Goal: Find specific fact: Find specific fact

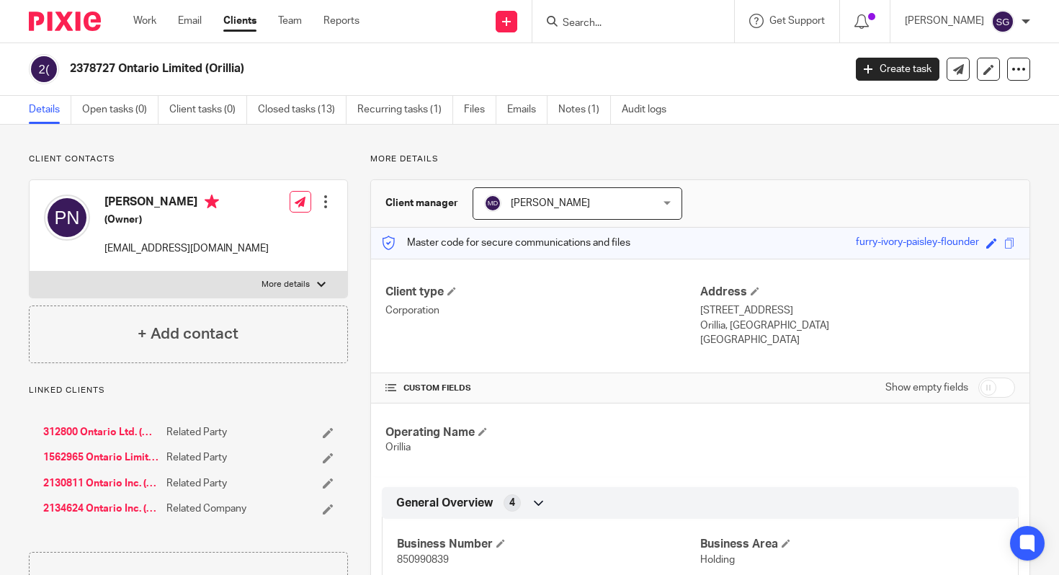
click at [715, 25] on form at bounding box center [638, 21] width 154 height 18
click at [656, 24] on input "Search" at bounding box center [626, 23] width 130 height 13
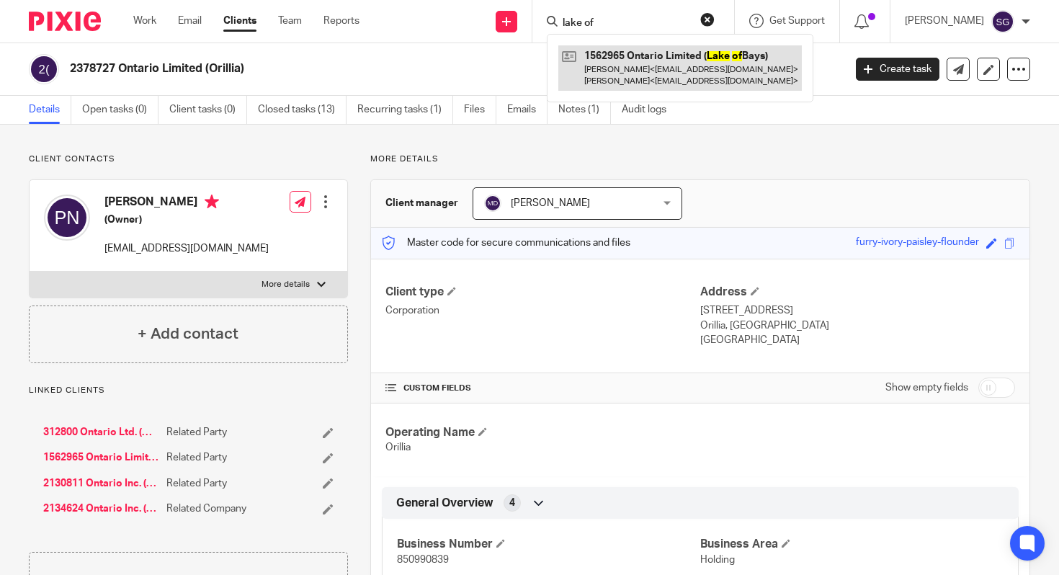
type input "lake of"
click at [631, 81] on link at bounding box center [681, 67] width 244 height 45
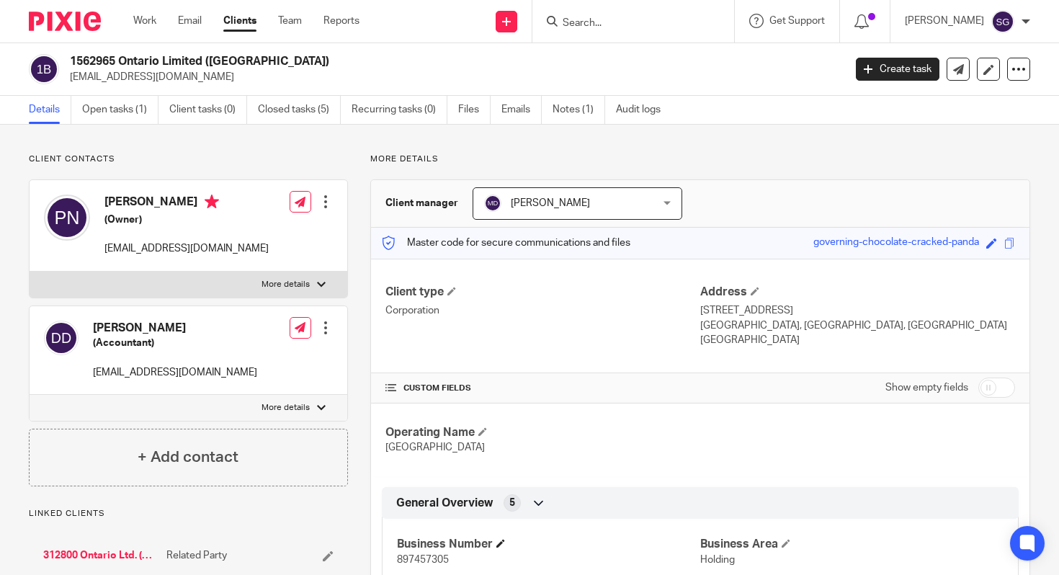
click at [419, 547] on h4 "Business Number" at bounding box center [548, 544] width 303 height 15
click at [414, 553] on div "Business Number 897457305" at bounding box center [548, 552] width 303 height 30
click at [414, 555] on span "897457305" at bounding box center [423, 560] width 52 height 10
click at [401, 565] on span "897457305" at bounding box center [423, 560] width 52 height 10
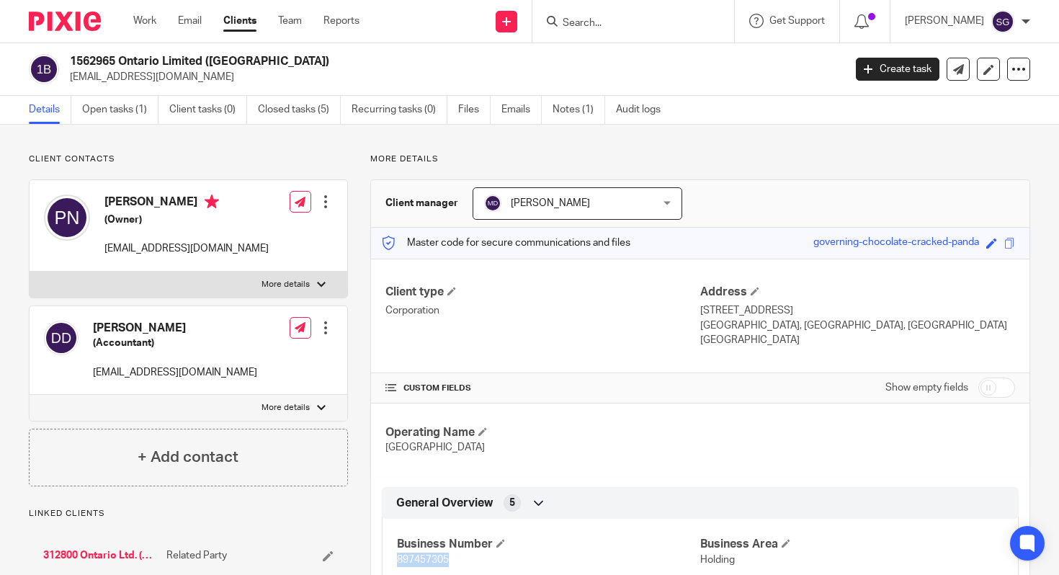
click at [401, 565] on span "897457305" at bounding box center [423, 560] width 52 height 10
copy span "897457305"
click at [632, 21] on input "Search" at bounding box center [626, 23] width 130 height 13
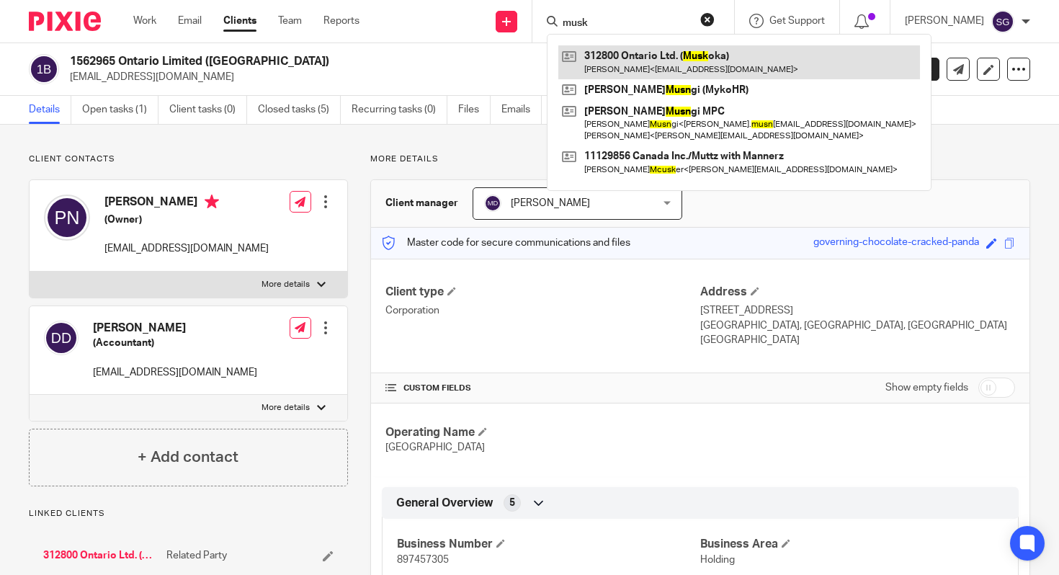
type input "musk"
click at [707, 62] on link at bounding box center [740, 61] width 362 height 33
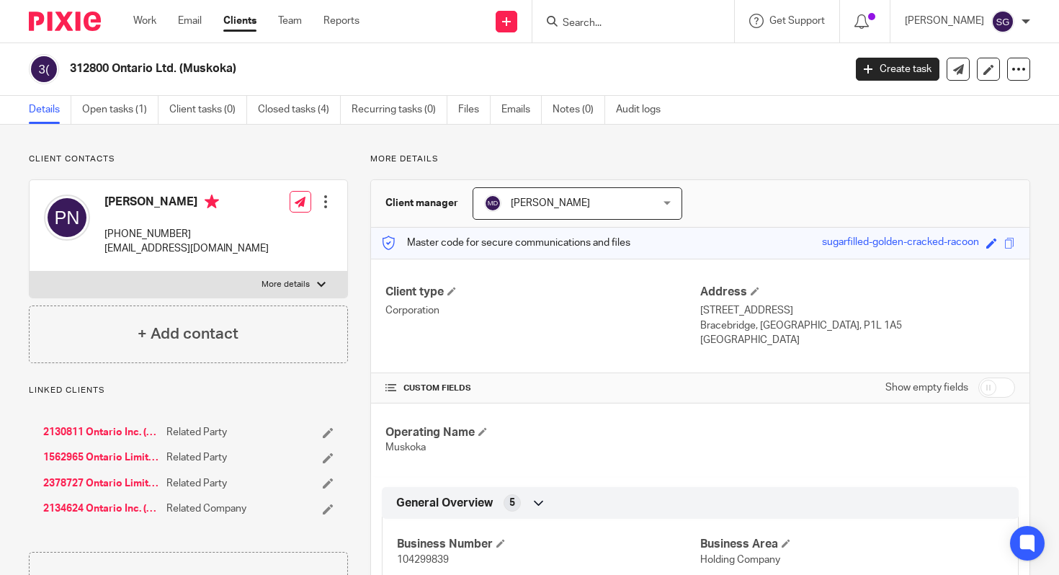
click at [413, 556] on span "104299839" at bounding box center [423, 560] width 52 height 10
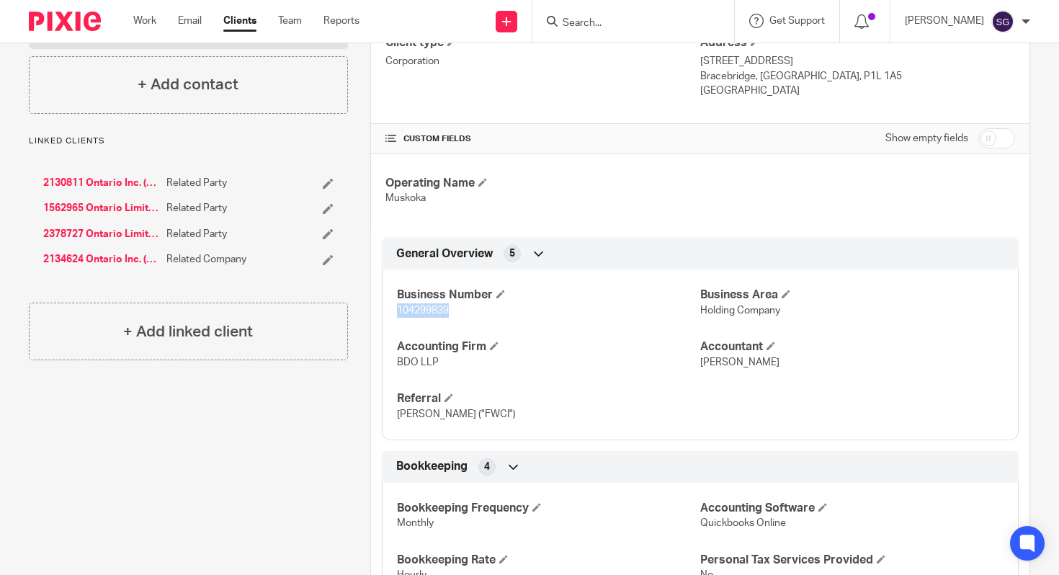
scroll to position [248, 0]
click at [471, 298] on h4 "Business Number" at bounding box center [548, 296] width 303 height 15
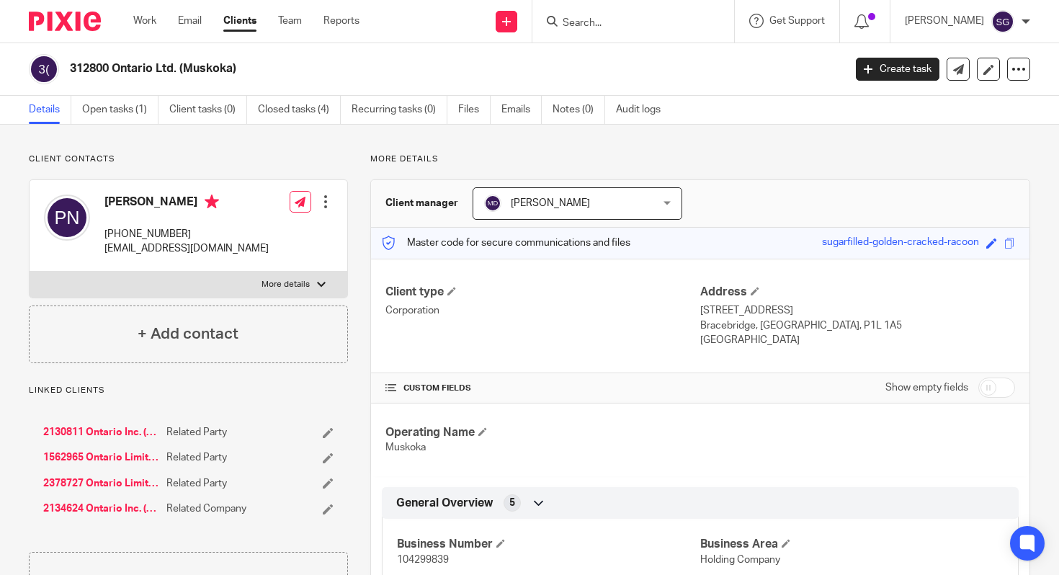
scroll to position [87, 0]
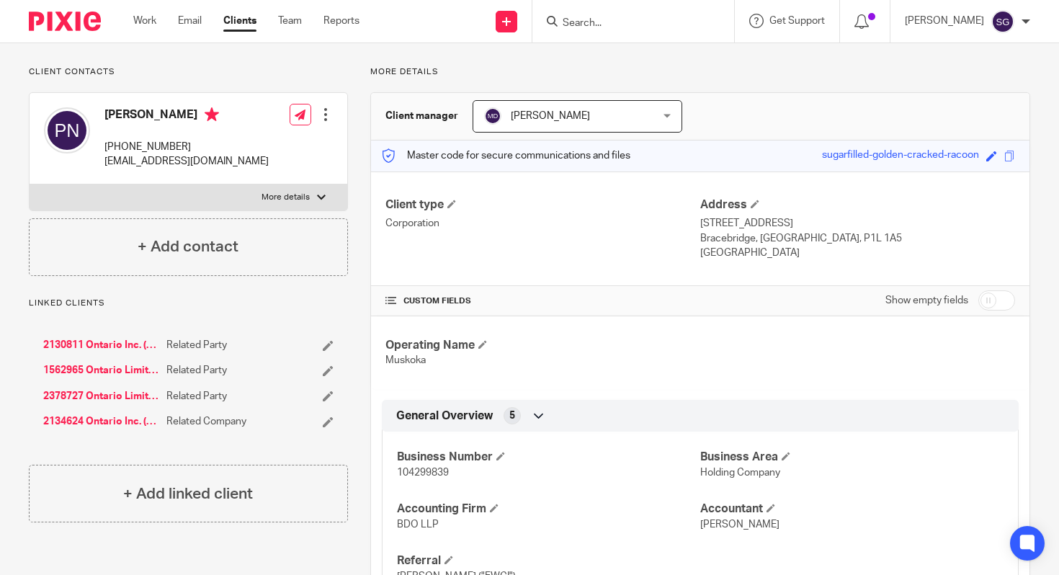
click at [434, 472] on span "104299839" at bounding box center [423, 473] width 52 height 10
copy span "104299839"
click at [597, 12] on form at bounding box center [638, 21] width 154 height 18
click at [606, 12] on form at bounding box center [638, 21] width 154 height 18
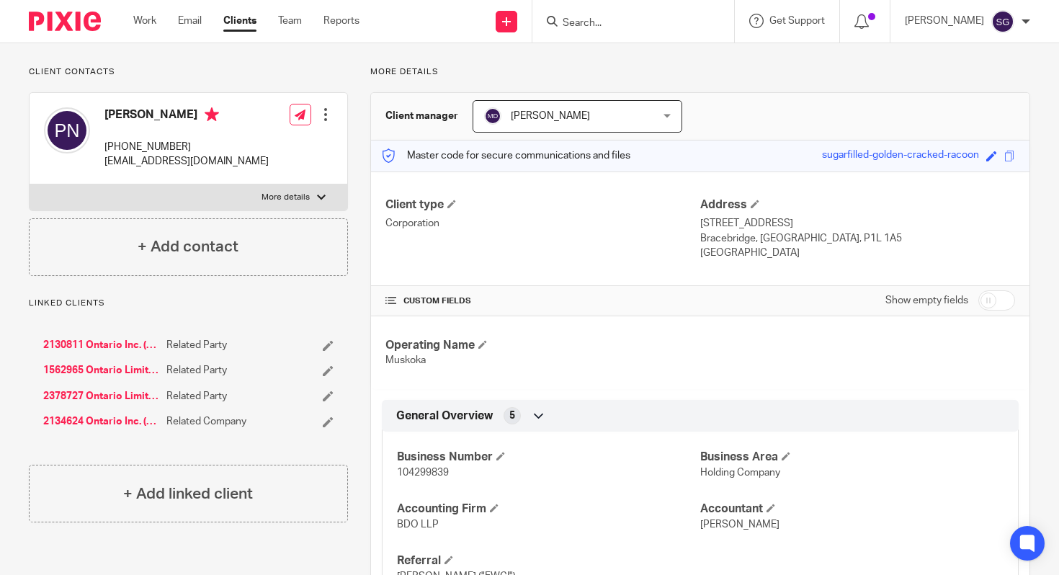
click at [612, 19] on input "Search" at bounding box center [626, 23] width 130 height 13
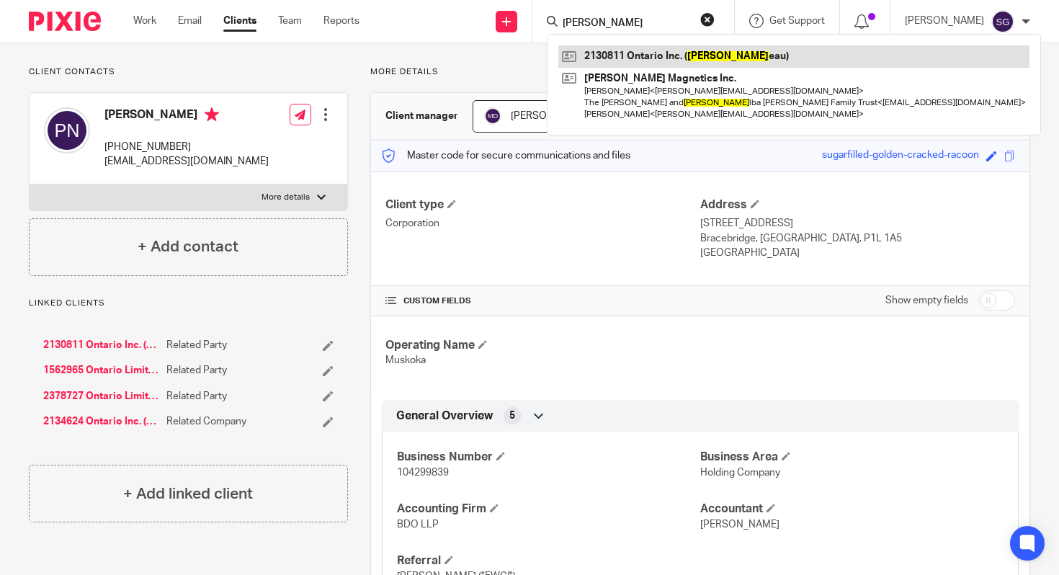
type input "[PERSON_NAME]"
click at [618, 58] on link at bounding box center [794, 56] width 471 height 22
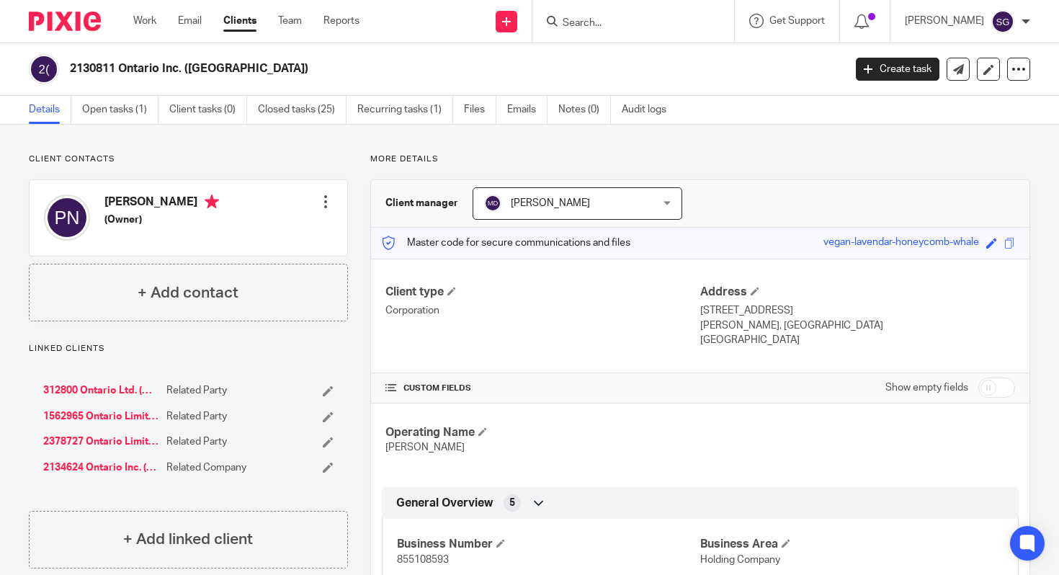
click at [603, 24] on input "Search" at bounding box center [626, 23] width 130 height 13
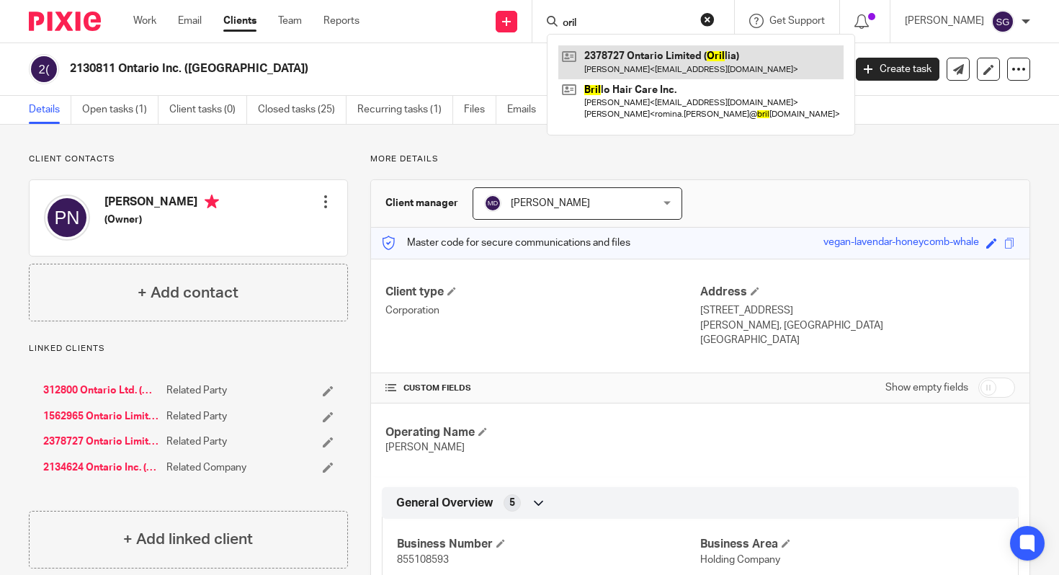
type input "oril"
click at [621, 66] on link at bounding box center [701, 61] width 285 height 33
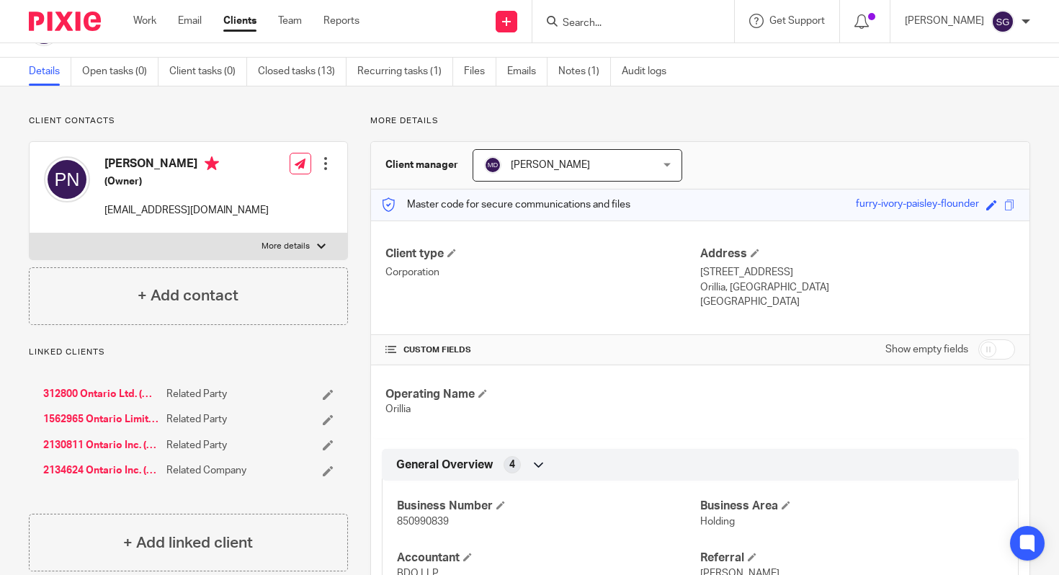
scroll to position [125, 0]
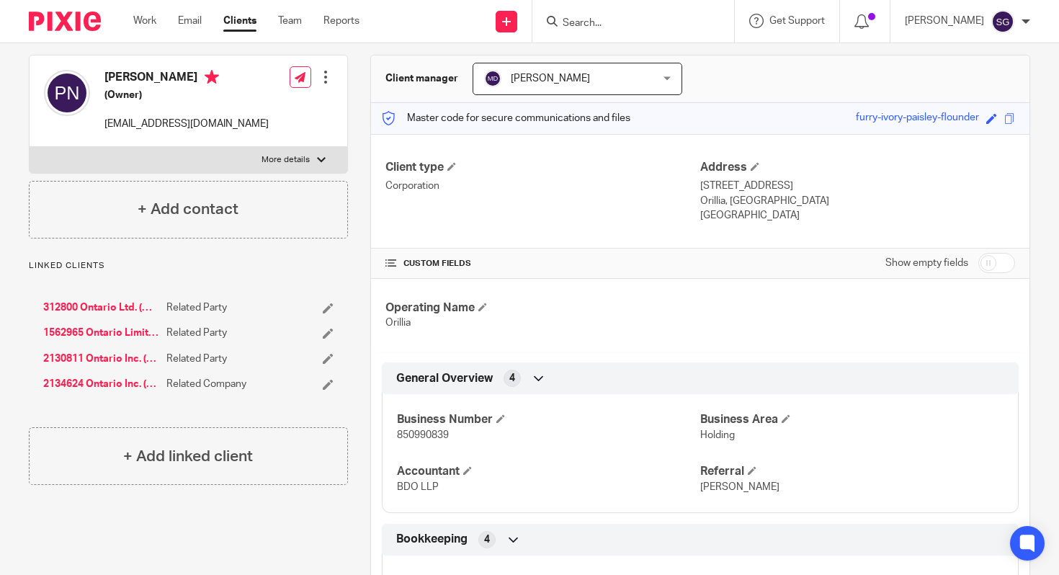
click at [633, 27] on input "Search" at bounding box center [626, 23] width 130 height 13
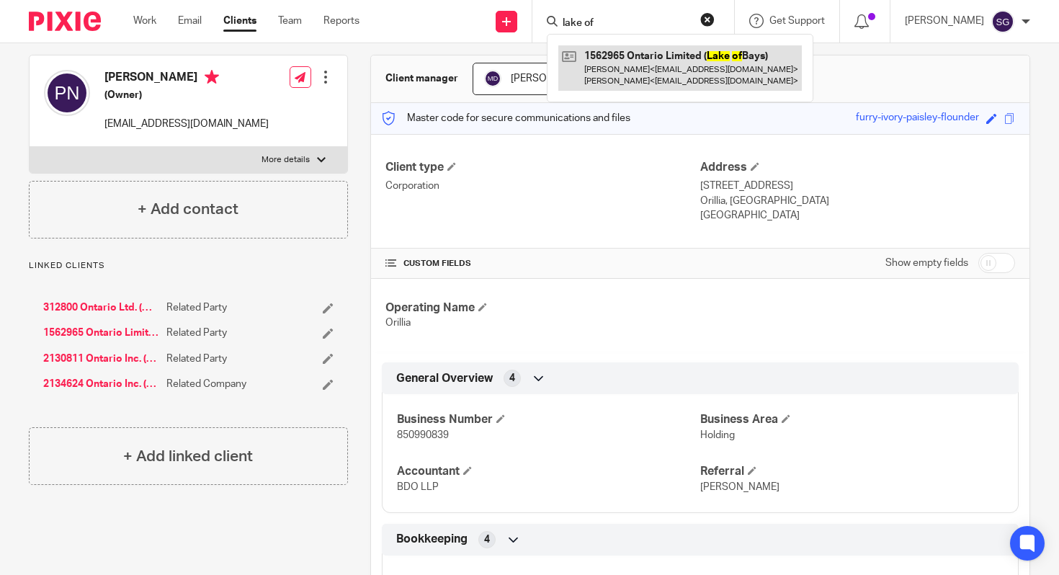
type input "lake of"
click at [643, 84] on link at bounding box center [681, 67] width 244 height 45
click at [649, 78] on link at bounding box center [681, 67] width 244 height 45
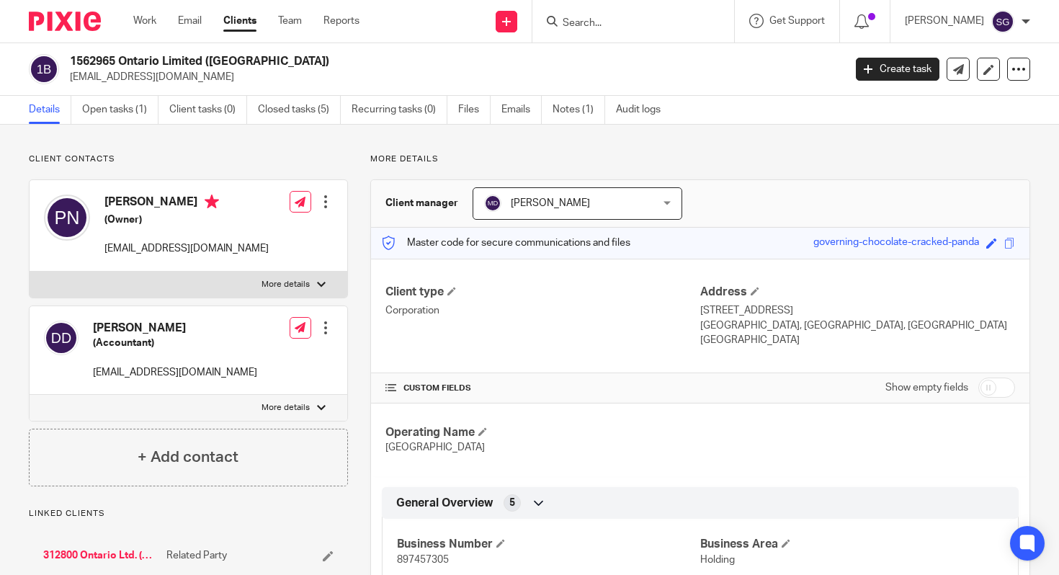
click at [651, 39] on div at bounding box center [634, 21] width 202 height 43
click at [652, 35] on div at bounding box center [634, 21] width 202 height 43
click at [654, 28] on input "Search" at bounding box center [626, 23] width 130 height 13
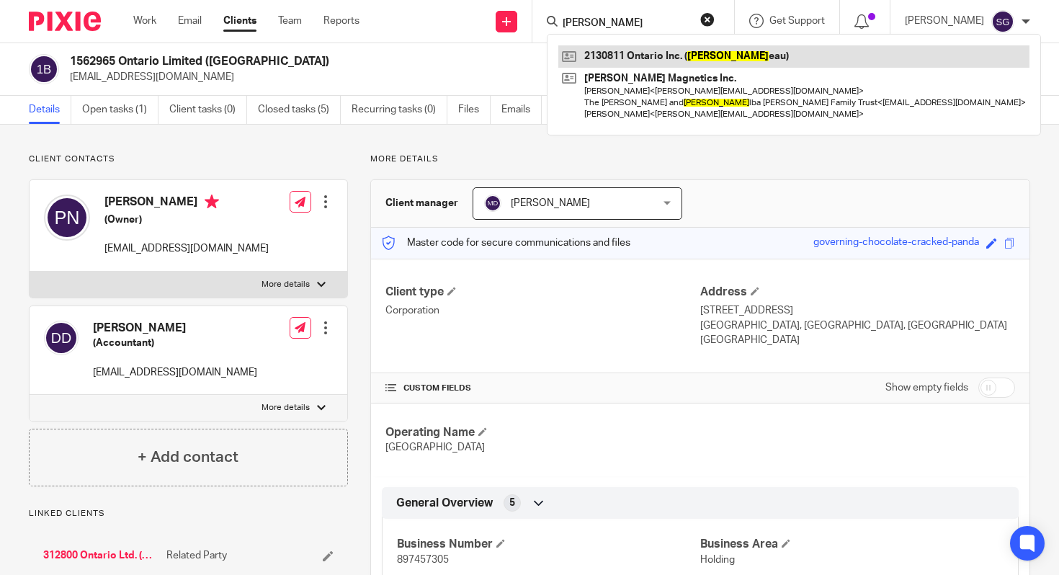
type input "[PERSON_NAME]"
click at [683, 48] on link at bounding box center [794, 56] width 471 height 22
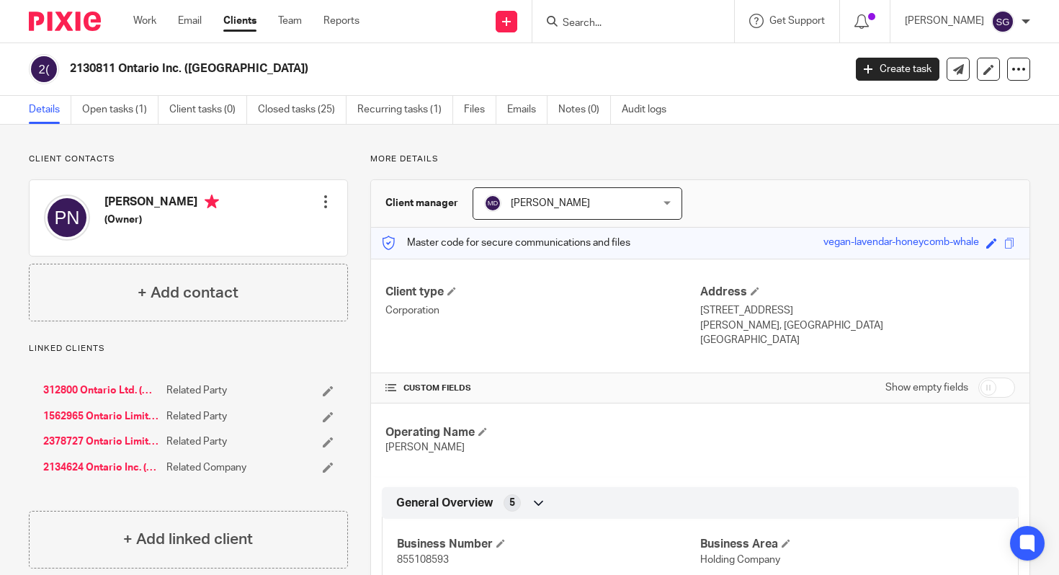
click at [690, 31] on div at bounding box center [634, 21] width 202 height 43
click at [685, 27] on input "Search" at bounding box center [626, 23] width 130 height 13
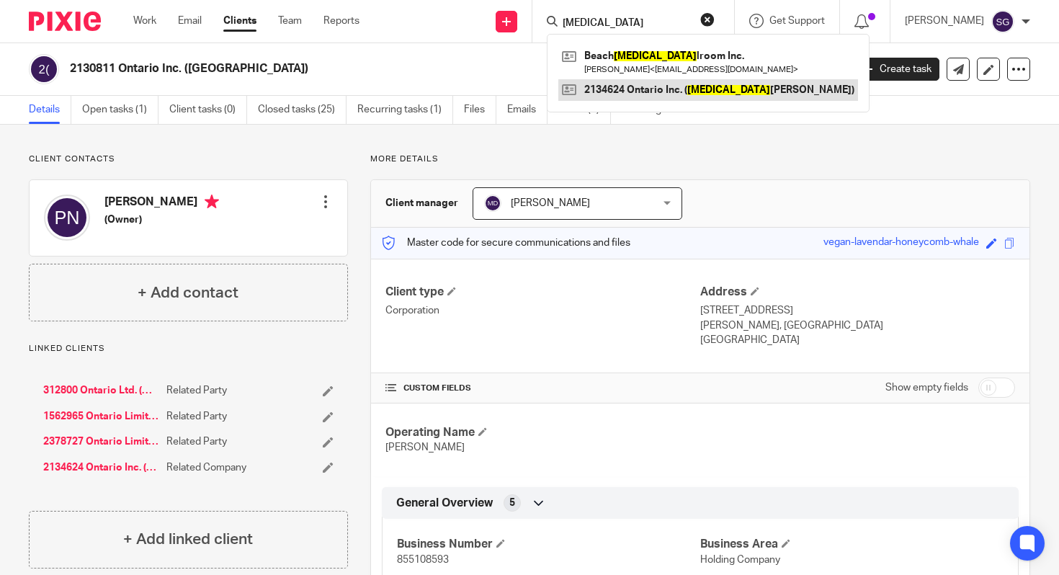
type input "bal"
click at [648, 87] on link at bounding box center [709, 90] width 300 height 22
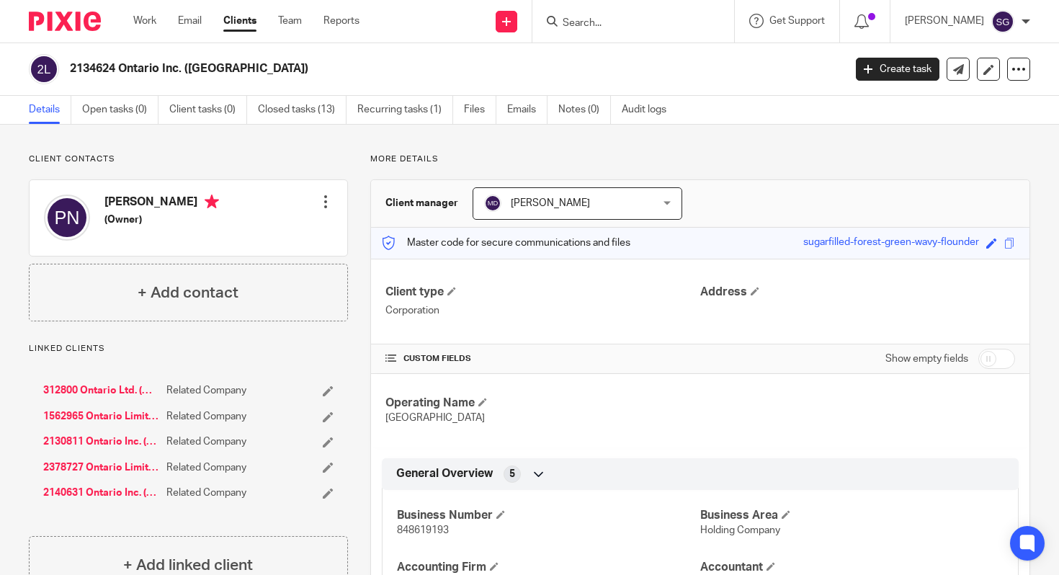
click at [665, 25] on input "Search" at bounding box center [626, 23] width 130 height 13
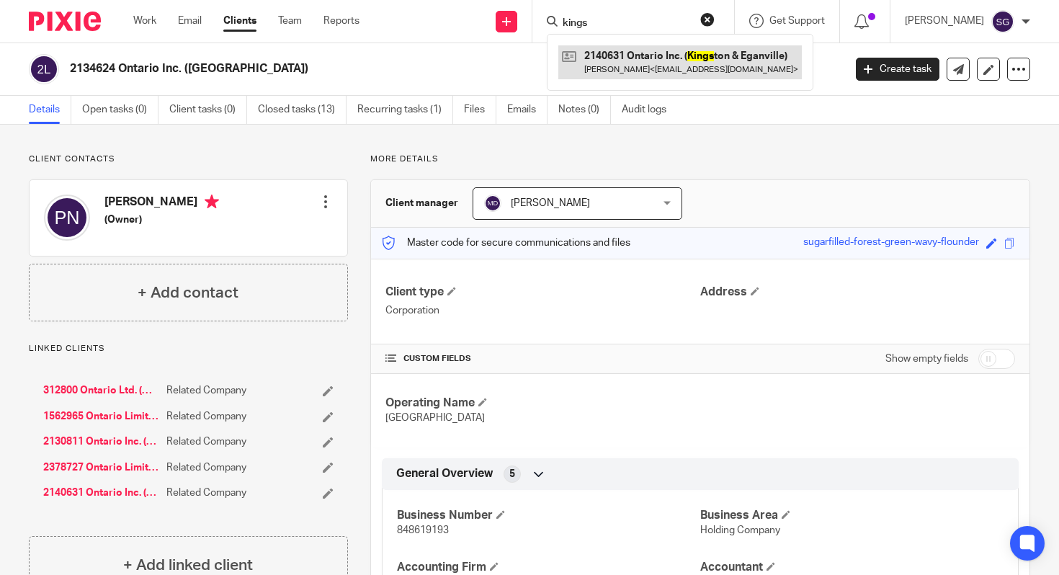
type input "kings"
click at [663, 64] on link at bounding box center [681, 61] width 244 height 33
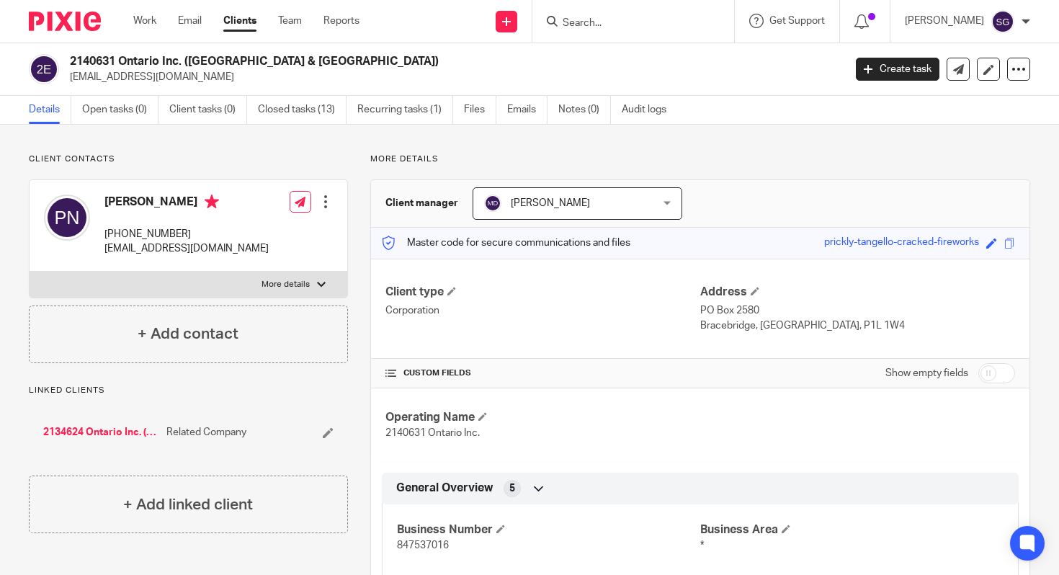
click at [616, 4] on div at bounding box center [634, 21] width 202 height 43
click at [604, 22] on input "Search" at bounding box center [626, 23] width 130 height 13
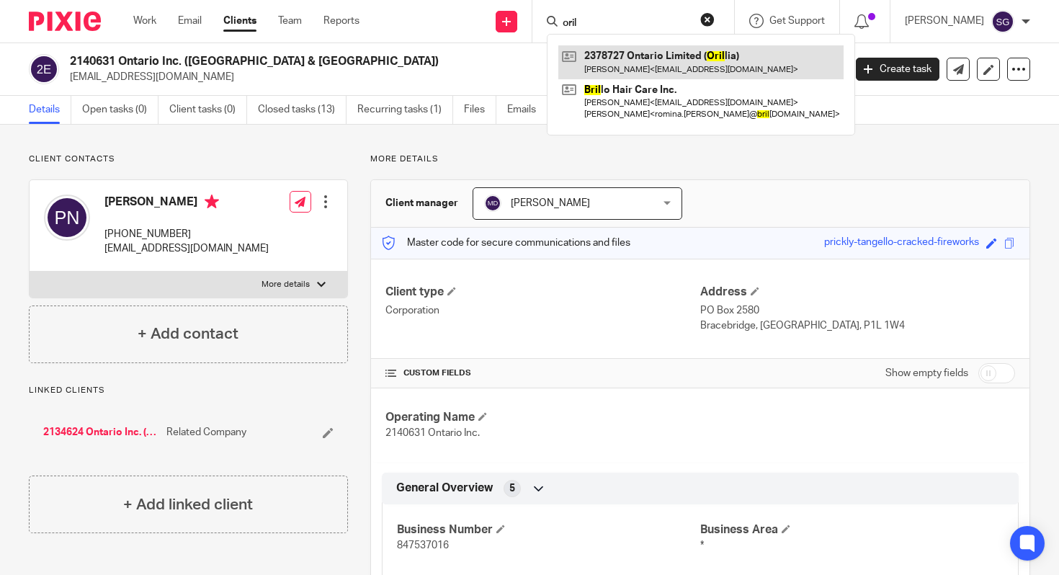
type input "oril"
click at [628, 58] on link at bounding box center [701, 61] width 285 height 33
